Goal: Contribute content: Add original content to the website for others to see

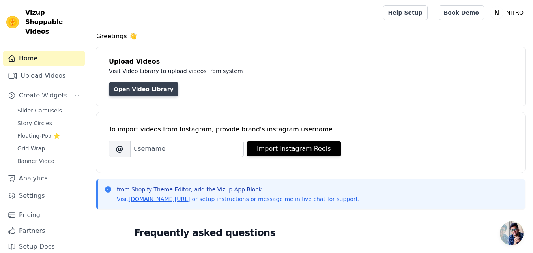
scroll to position [79, 0]
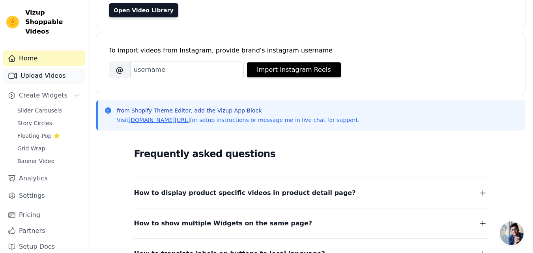
click at [75, 70] on link "Upload Videos" at bounding box center [44, 76] width 82 height 16
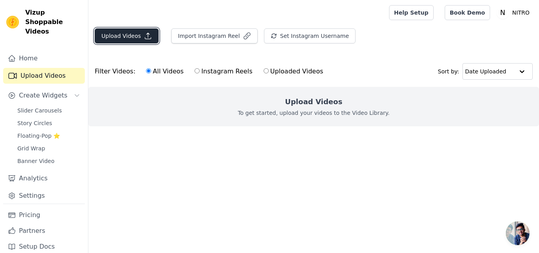
click at [144, 34] on icon "button" at bounding box center [148, 36] width 8 height 8
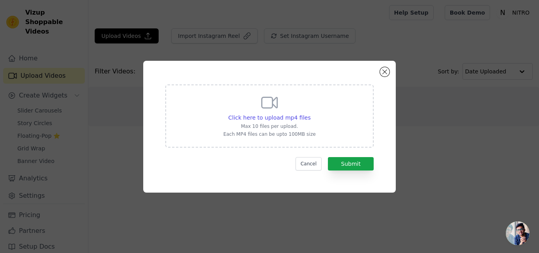
click at [268, 110] on icon at bounding box center [269, 102] width 19 height 19
click at [310, 113] on input "Click here to upload mp4 files Max 10 files per upload. Each MP4 files can be u…" at bounding box center [310, 113] width 0 height 0
type input "C:\fakepath\video (2).mp4"
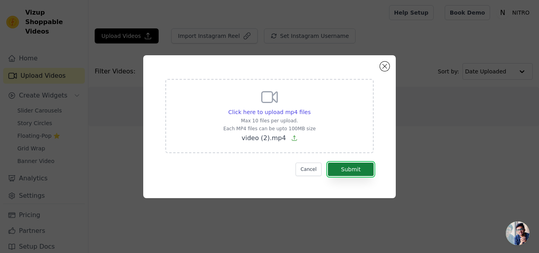
click at [356, 171] on button "Submit" at bounding box center [351, 169] width 46 height 13
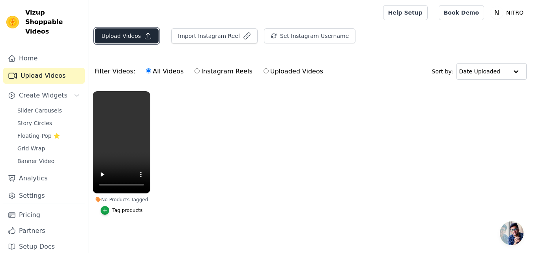
click at [122, 34] on button "Upload Videos" at bounding box center [127, 35] width 64 height 15
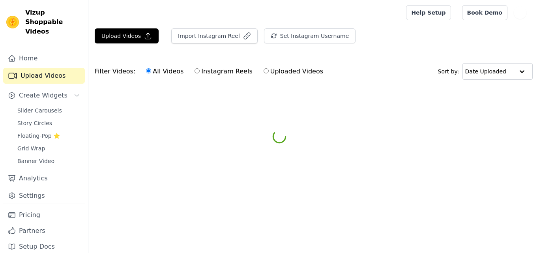
click at [287, 133] on icon at bounding box center [280, 137] width 20 height 20
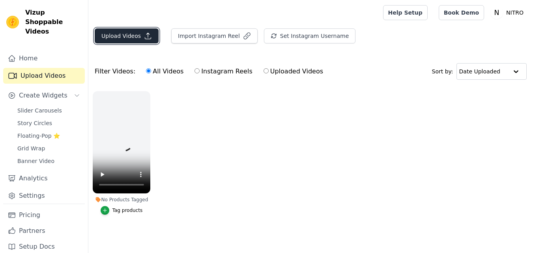
click at [141, 32] on button "Upload Videos" at bounding box center [127, 35] width 64 height 15
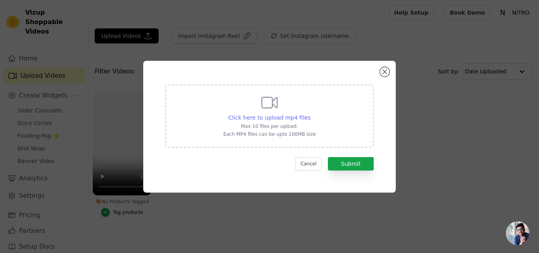
click at [233, 116] on div "Click here to upload mp4 files" at bounding box center [269, 118] width 92 height 8
click at [310, 114] on input "Click here to upload mp4 files Max 10 files per upload. Each MP4 files can be u…" at bounding box center [310, 113] width 0 height 0
type input "C:\fakepath\video (1).mp4"
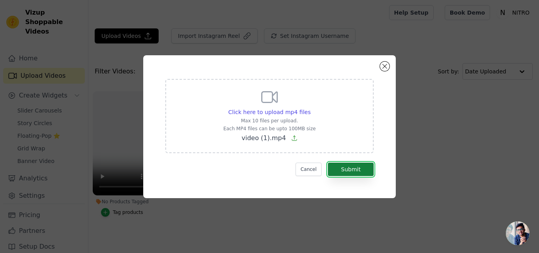
click at [348, 173] on button "Submit" at bounding box center [351, 169] width 46 height 13
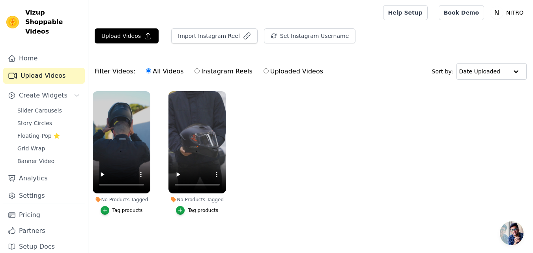
scroll to position [5, 0]
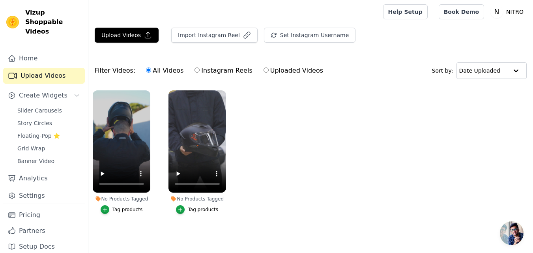
click at [131, 206] on div "Tag products" at bounding box center [128, 209] width 30 height 6
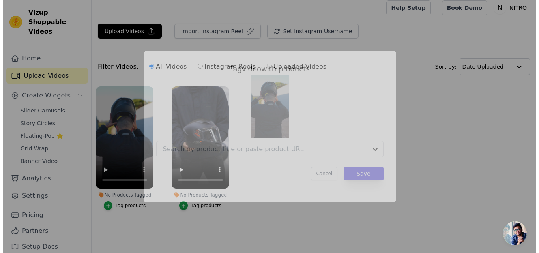
scroll to position [0, 0]
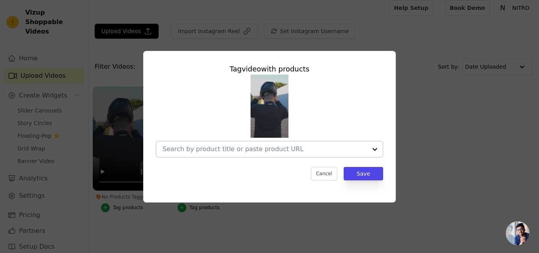
click at [213, 148] on input "No Products Tagged Tag video with products Cancel Save Tag products" at bounding box center [265, 149] width 204 height 8
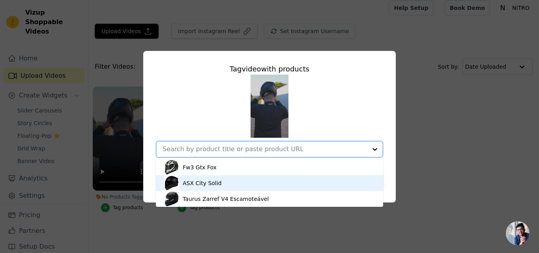
click at [221, 184] on div "ASX City Solid" at bounding box center [270, 183] width 212 height 16
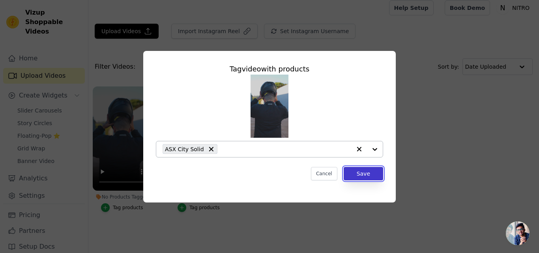
click at [367, 167] on button "Save" at bounding box center [363, 173] width 39 height 13
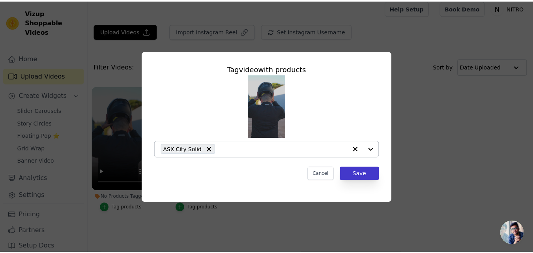
scroll to position [5, 0]
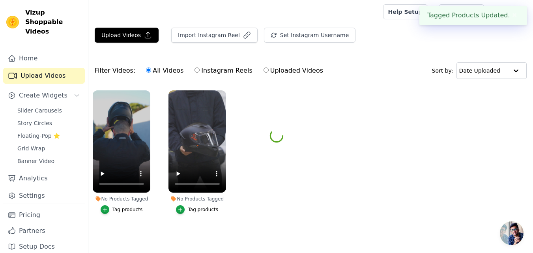
click at [367, 172] on ul "No Products Tagged Tag video with products ASX City Solid Cancel Save Tag produ…" at bounding box center [310, 160] width 445 height 148
click at [187, 208] on button "Tag products" at bounding box center [197, 209] width 42 height 9
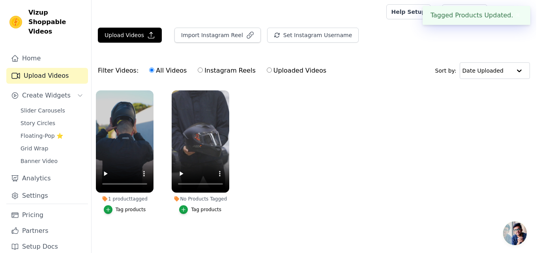
scroll to position [0, 0]
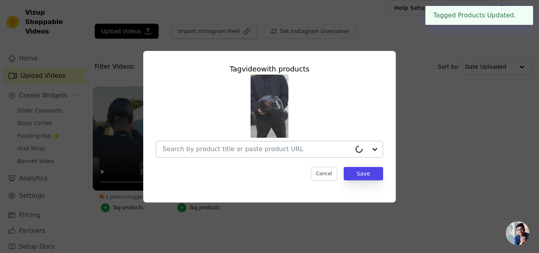
click at [271, 145] on div at bounding box center [257, 149] width 189 height 16
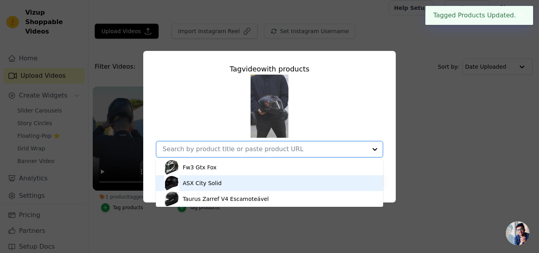
click at [236, 183] on div "ASX City Solid" at bounding box center [270, 183] width 212 height 16
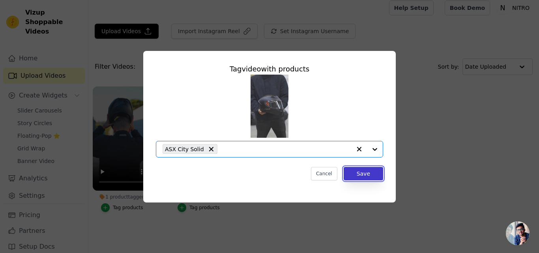
click at [363, 174] on button "Save" at bounding box center [363, 173] width 39 height 13
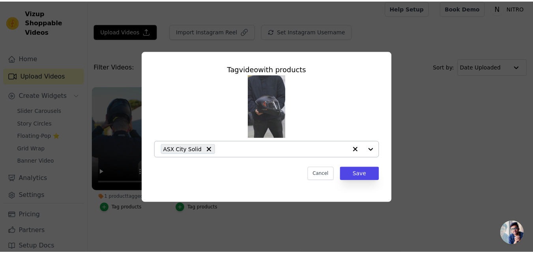
scroll to position [5, 0]
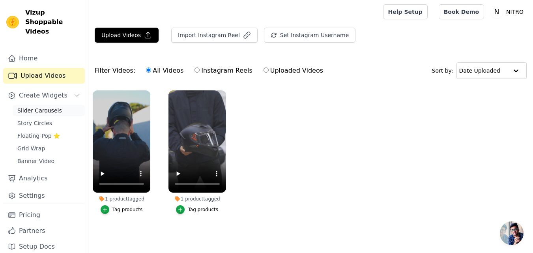
click at [58, 105] on link "Slider Carousels" at bounding box center [49, 110] width 72 height 11
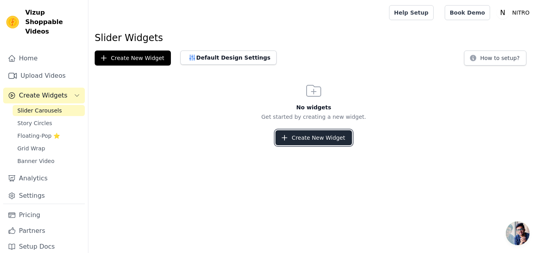
click at [324, 134] on button "Create New Widget" at bounding box center [314, 137] width 76 height 15
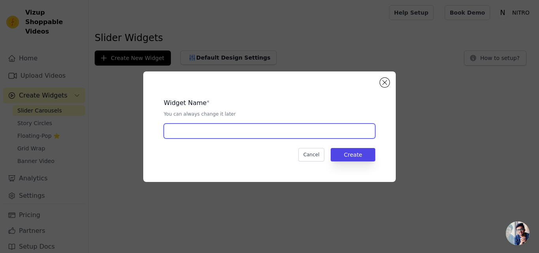
click at [313, 134] on input "text" at bounding box center [270, 131] width 212 height 15
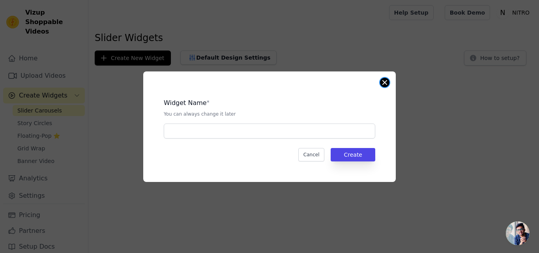
click at [388, 81] on button "Close modal" at bounding box center [384, 82] width 9 height 9
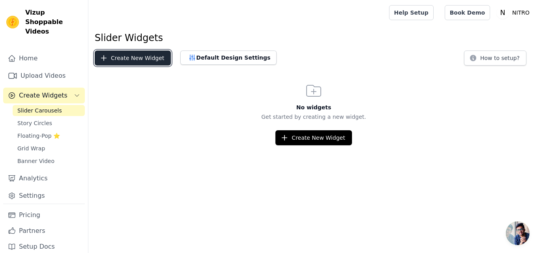
click at [101, 58] on icon "button" at bounding box center [104, 58] width 8 height 8
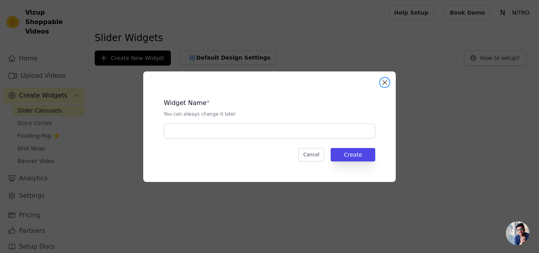
click at [382, 82] on button "Close modal" at bounding box center [384, 82] width 9 height 9
